Goal: Information Seeking & Learning: Check status

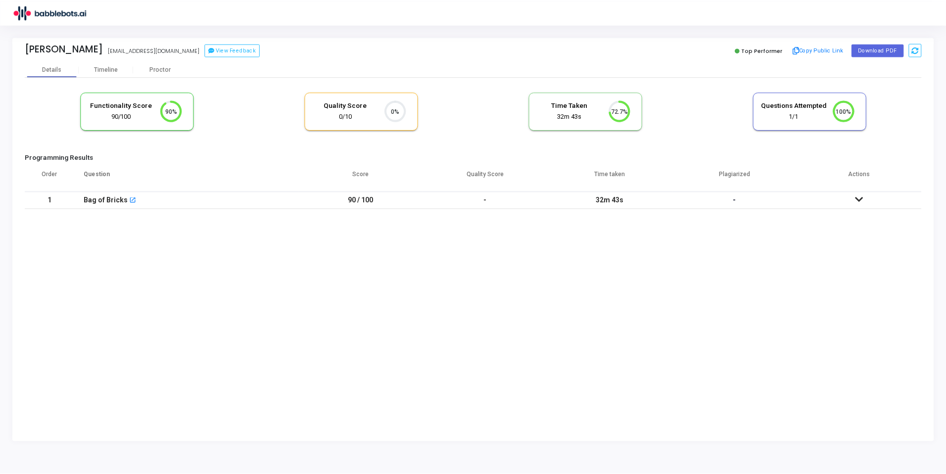
scroll to position [4, 4]
click at [148, 201] on div "Bag of Bricks open_in_new" at bounding box center [186, 200] width 205 height 16
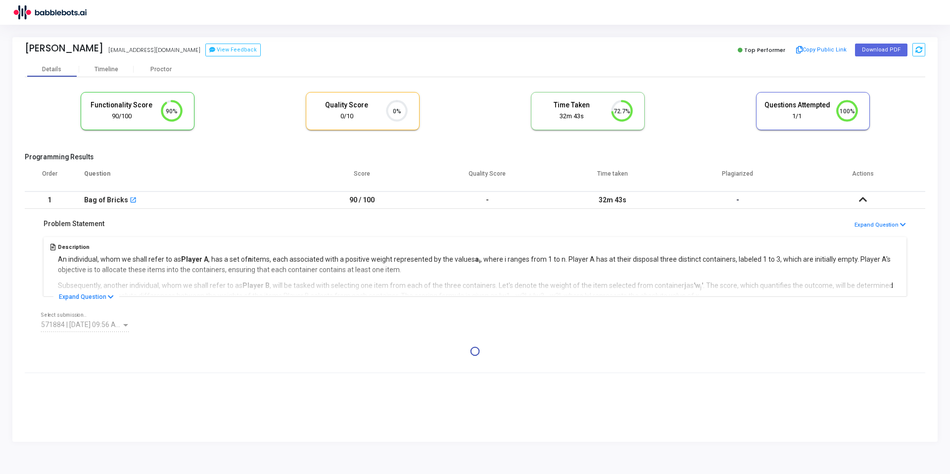
click at [712, 201] on icon at bounding box center [863, 199] width 8 height 7
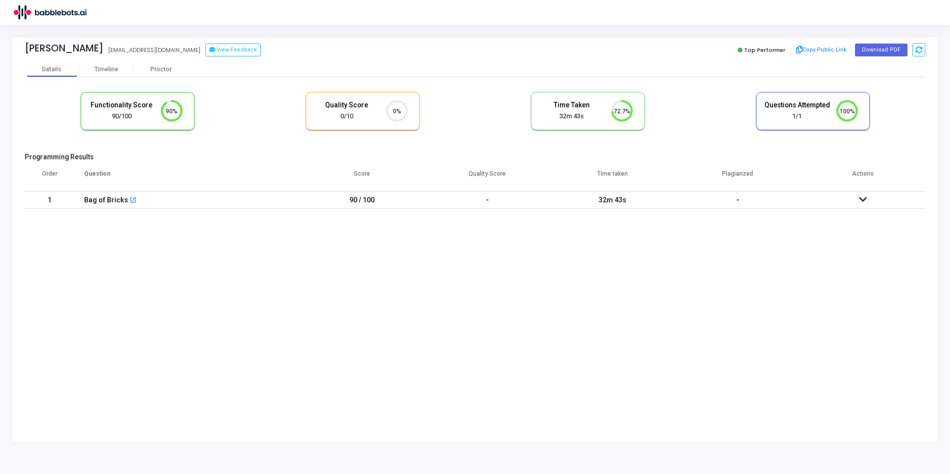
click at [712, 201] on icon at bounding box center [863, 199] width 8 height 7
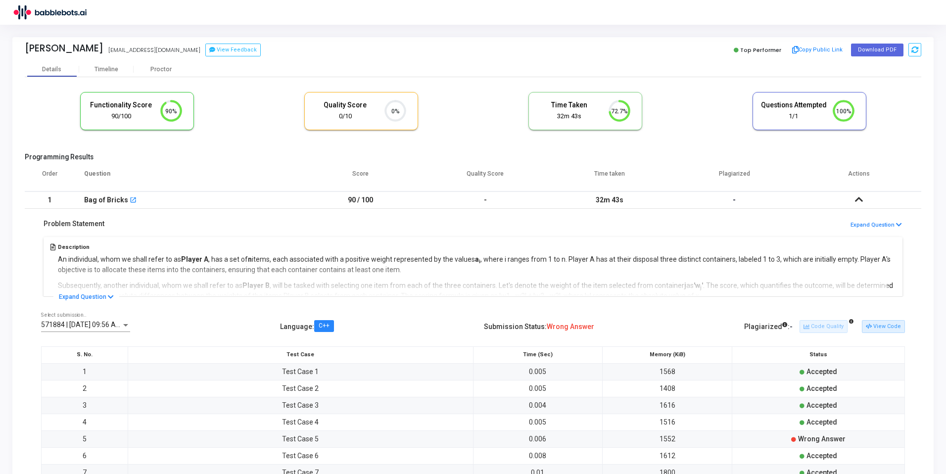
click at [671, 244] on h5 "Description" at bounding box center [477, 247] width 838 height 6
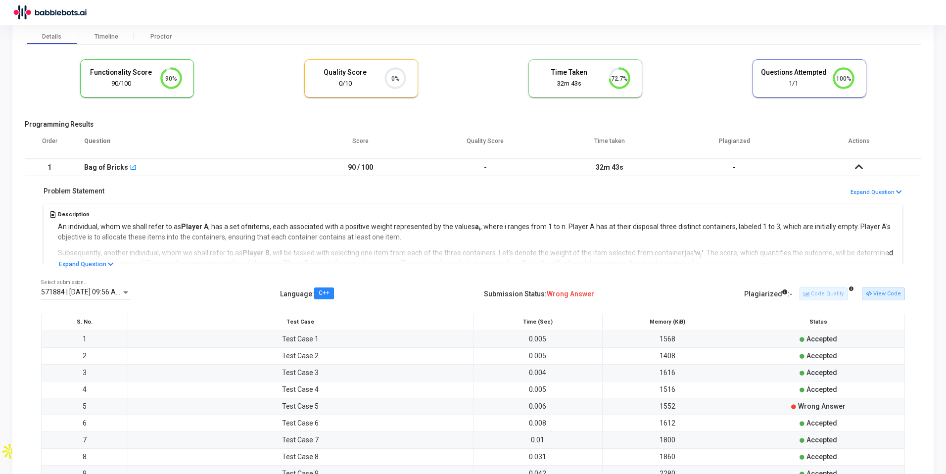
scroll to position [35, 0]
click at [102, 263] on button "Expand Question" at bounding box center [86, 262] width 66 height 10
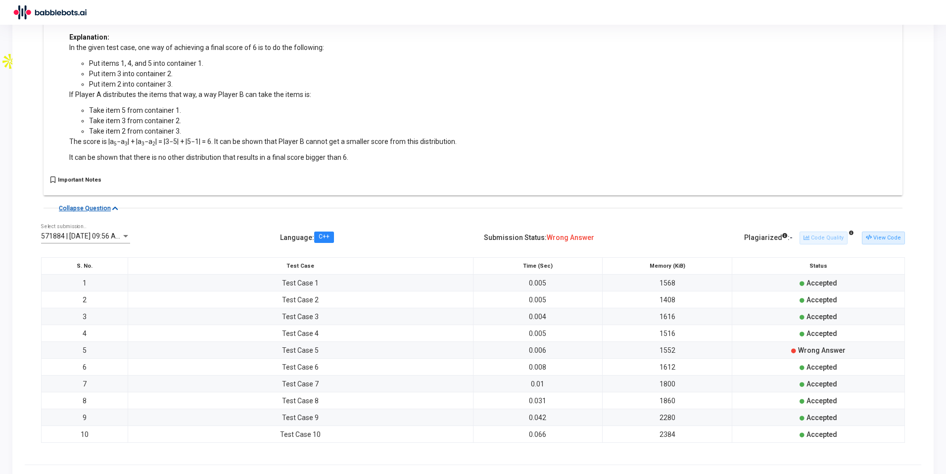
scroll to position [426, 0]
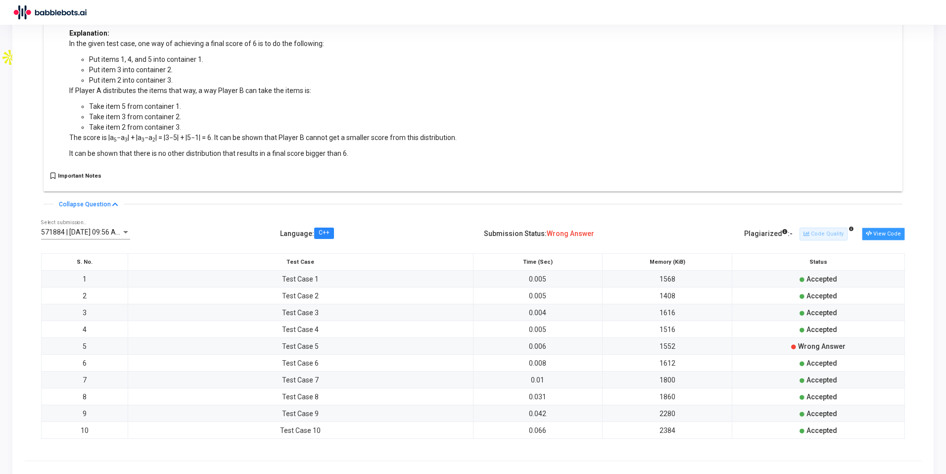
click at [712, 233] on button "View Code" at bounding box center [883, 233] width 43 height 13
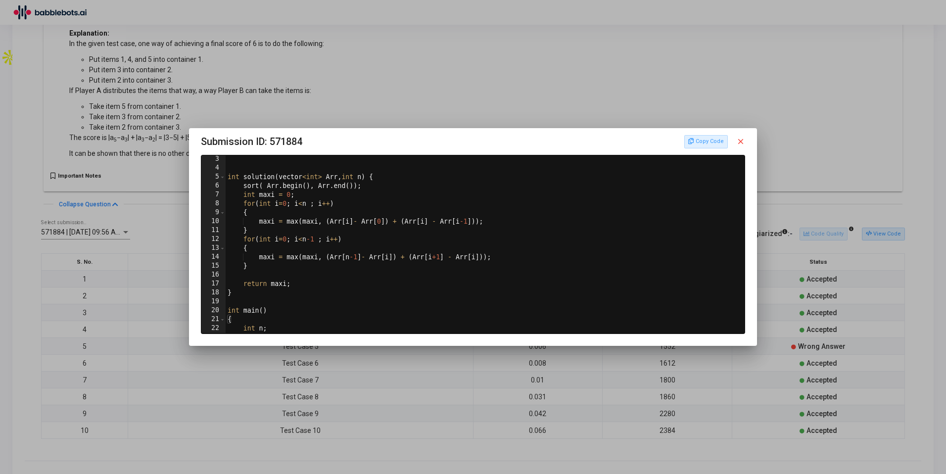
scroll to position [0, 0]
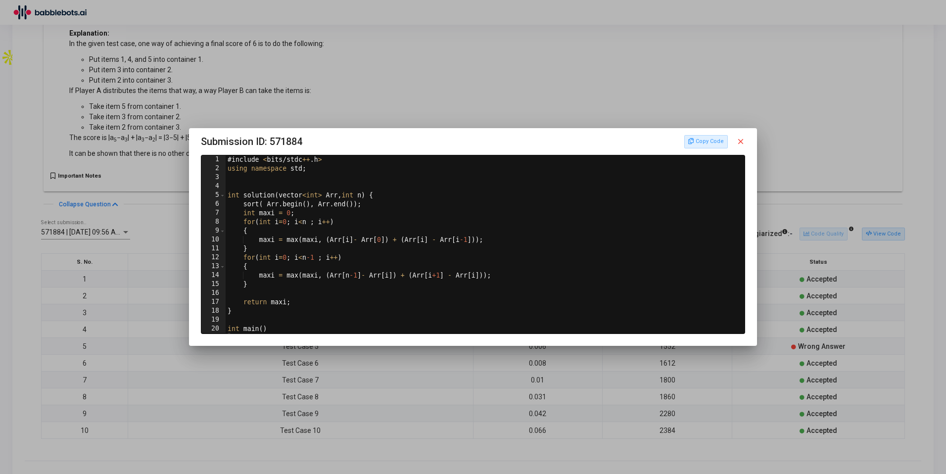
click at [712, 143] on mat-icon "close" at bounding box center [740, 141] width 9 height 9
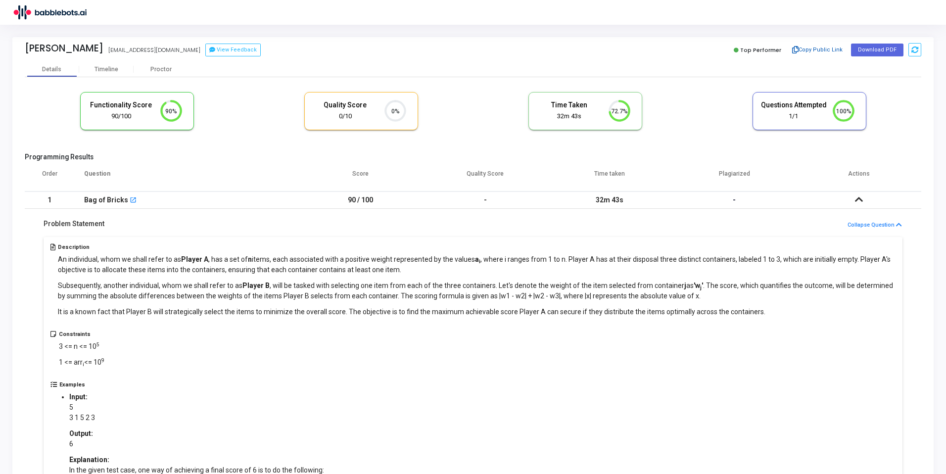
click at [712, 50] on button "Copy Public Link" at bounding box center [817, 50] width 57 height 15
click at [158, 71] on div "Proctor" at bounding box center [161, 69] width 54 height 7
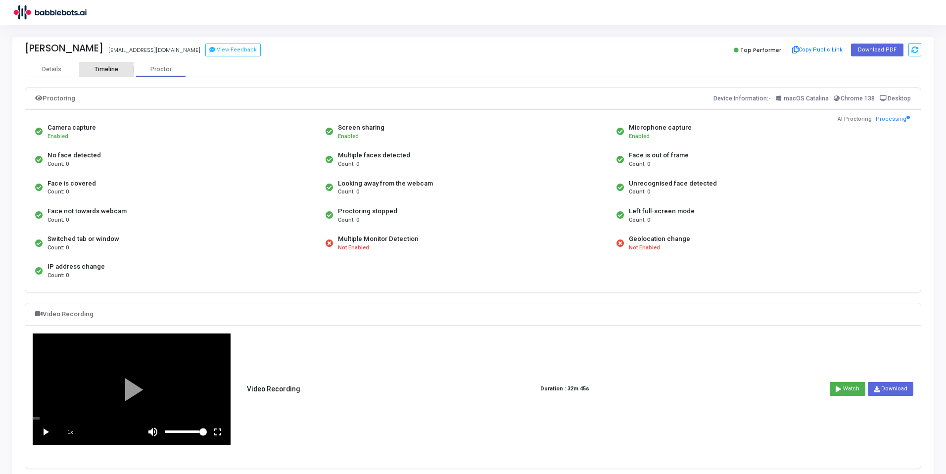
click at [106, 69] on div "Timeline" at bounding box center [106, 69] width 24 height 7
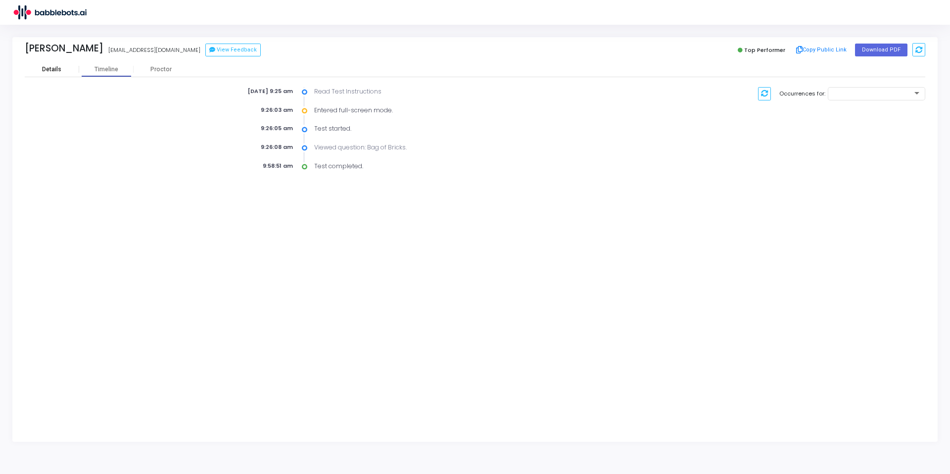
click at [51, 70] on div "Details" at bounding box center [51, 69] width 19 height 7
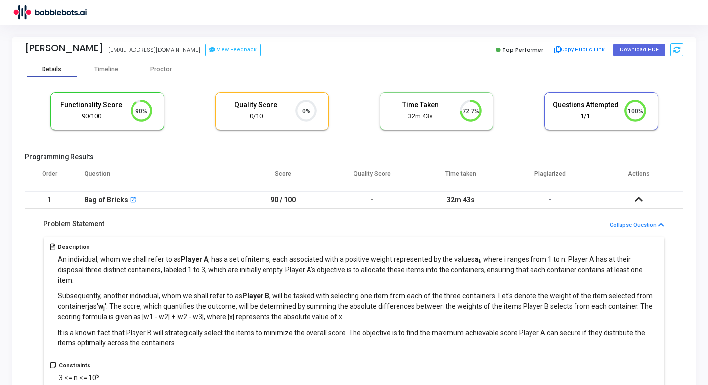
scroll to position [4, 4]
